Goal: Transaction & Acquisition: Download file/media

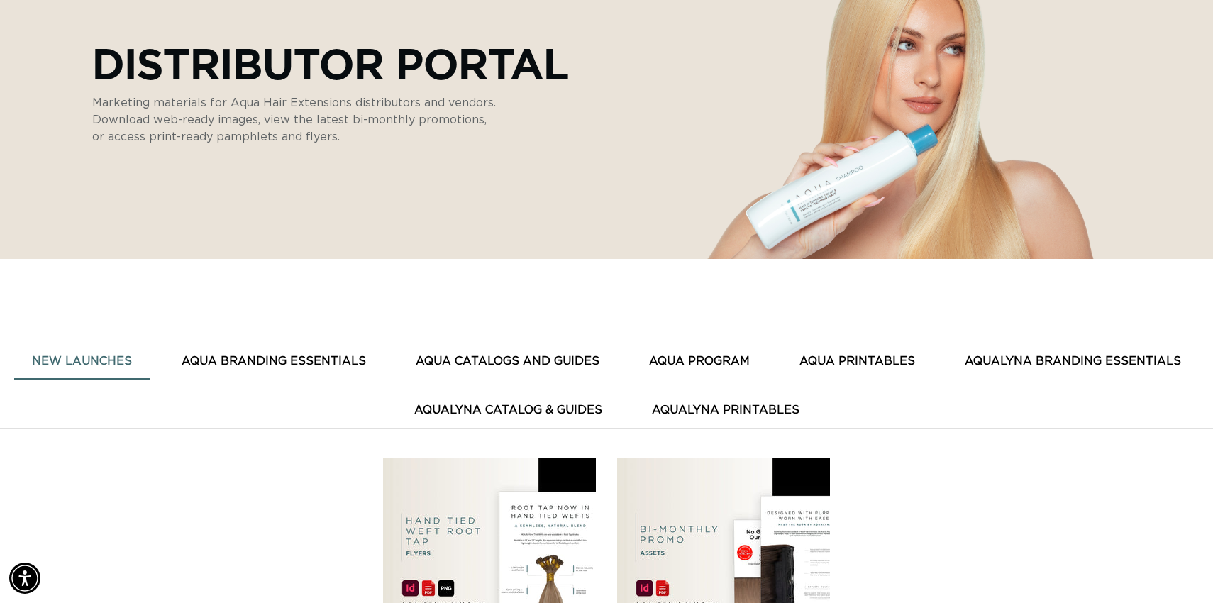
scroll to position [0, 1112]
click at [552, 360] on button "AQUA CATALOGS AND GUIDES" at bounding box center [507, 361] width 219 height 35
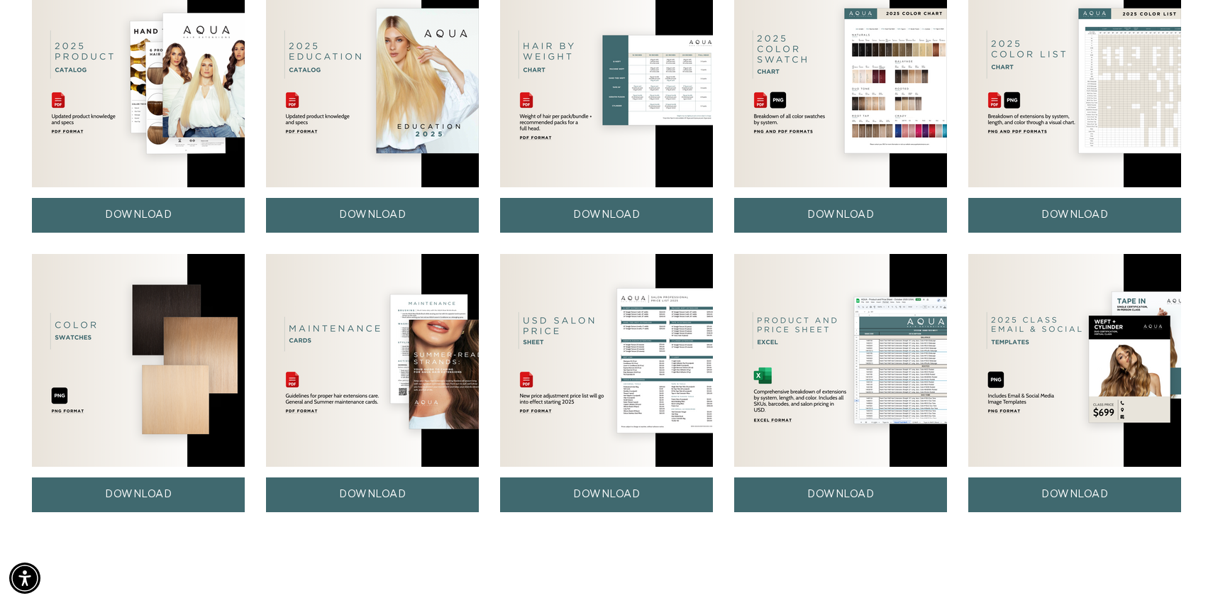
scroll to position [710, 0]
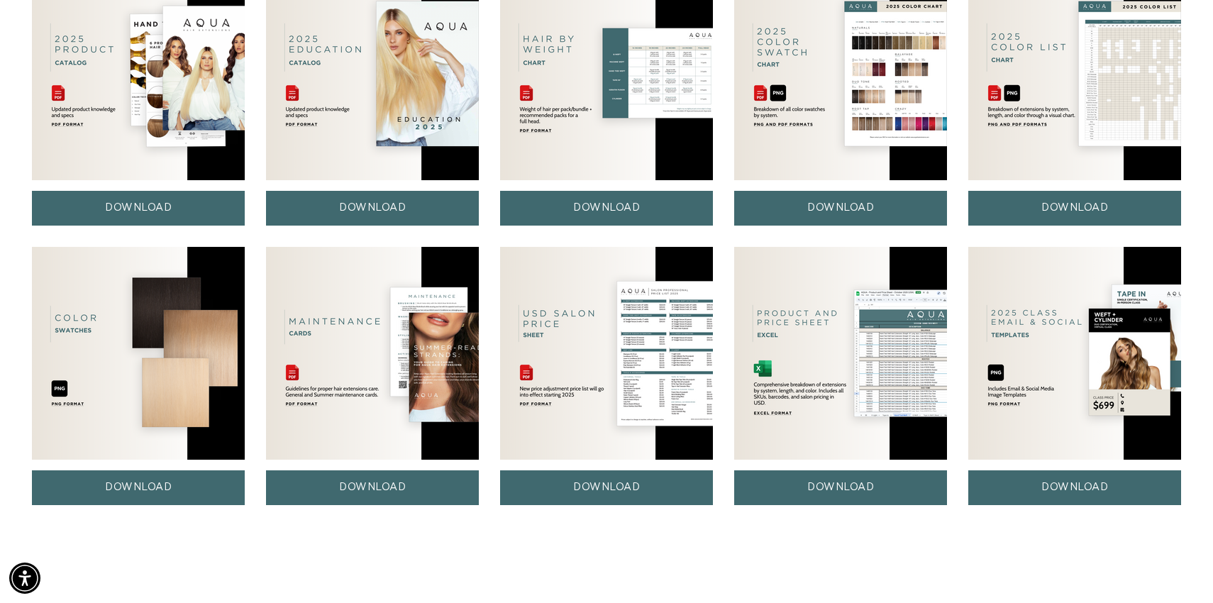
click at [566, 315] on img at bounding box center [606, 353] width 213 height 213
click at [566, 316] on img at bounding box center [606, 353] width 213 height 213
click at [660, 338] on img at bounding box center [606, 353] width 213 height 213
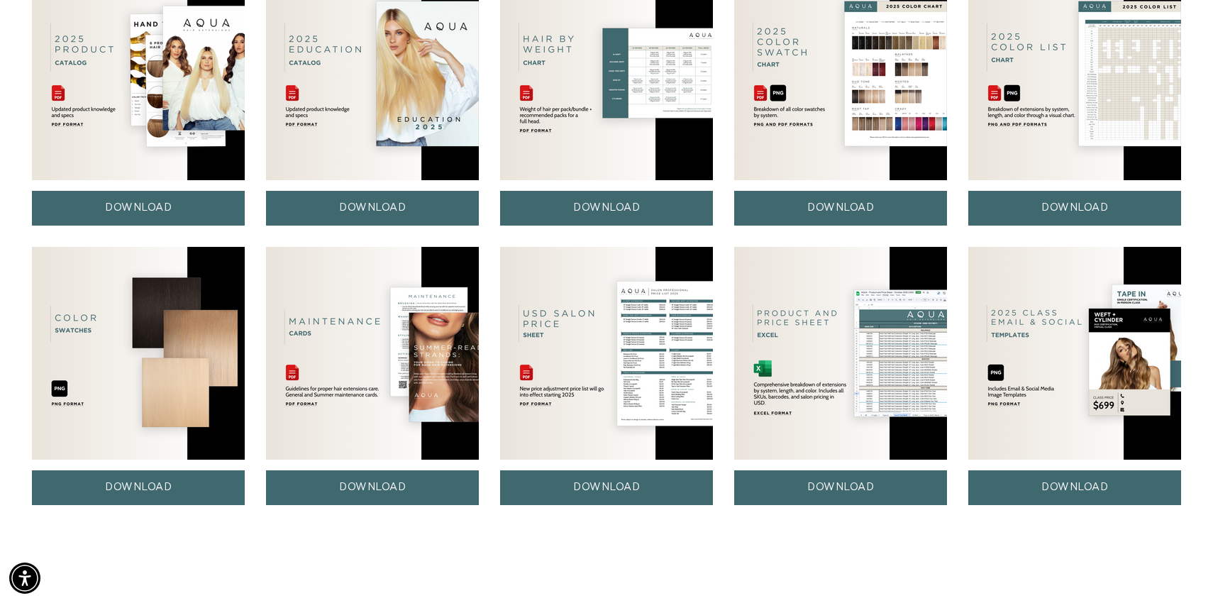
click at [660, 338] on img at bounding box center [606, 353] width 213 height 213
click at [621, 483] on link "DOWNLOAD" at bounding box center [606, 487] width 213 height 35
